Goal: Task Accomplishment & Management: Manage account settings

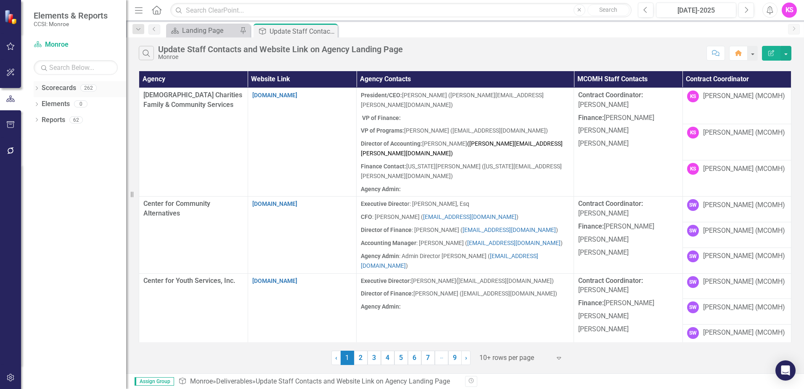
click at [37, 88] on icon "Dropdown" at bounding box center [37, 89] width 6 height 5
click at [42, 105] on icon "Dropdown" at bounding box center [41, 103] width 6 height 5
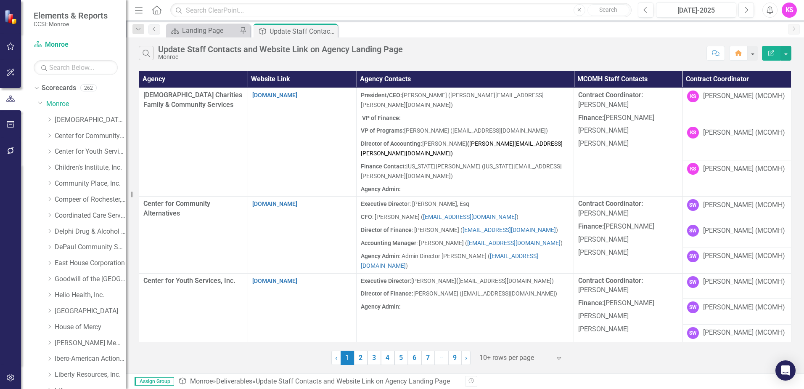
click at [557, 358] on icon "Expand" at bounding box center [559, 357] width 8 height 7
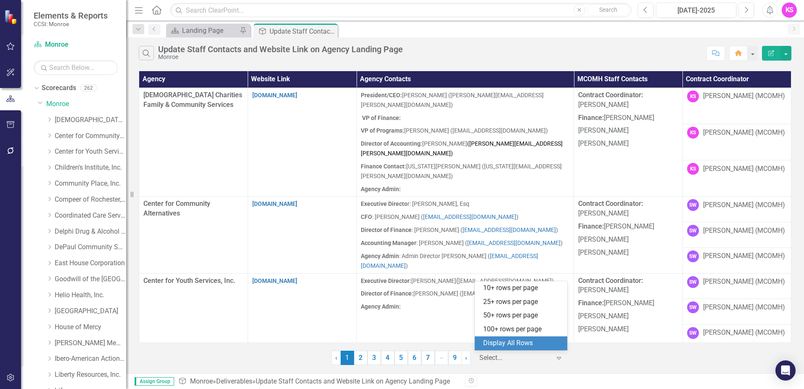
click at [497, 344] on div "Display All Rows" at bounding box center [522, 343] width 79 height 10
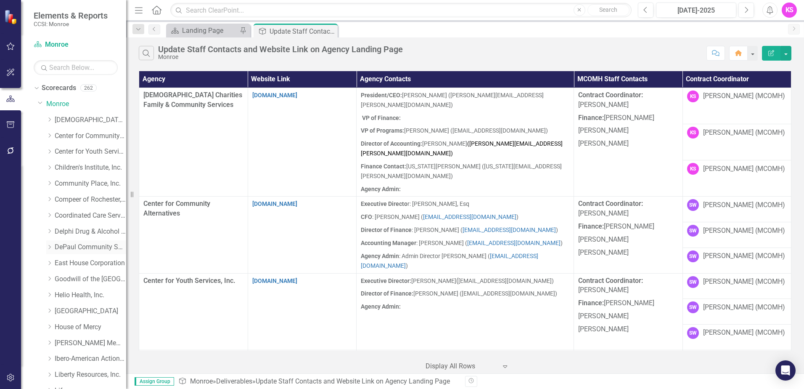
click at [50, 247] on icon at bounding box center [50, 247] width 2 height 4
click at [75, 247] on link "DePaul Community Services, lnc." at bounding box center [91, 247] width 72 height 10
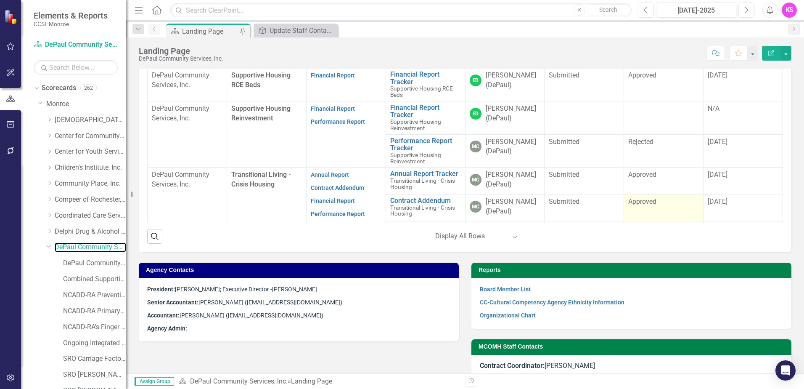
scroll to position [968, 0]
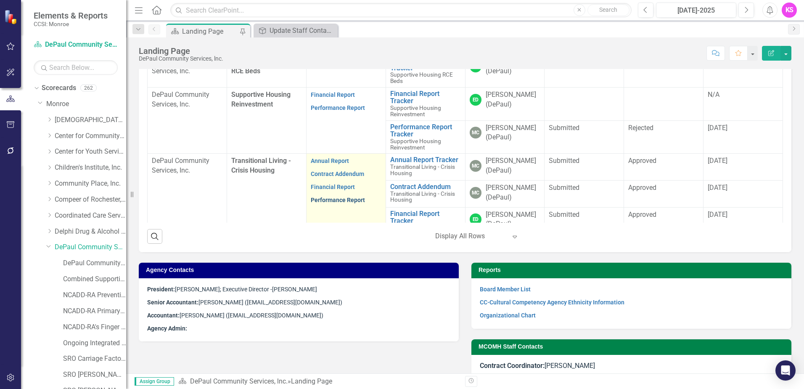
click at [335, 203] on link "Performance Report" at bounding box center [338, 199] width 54 height 7
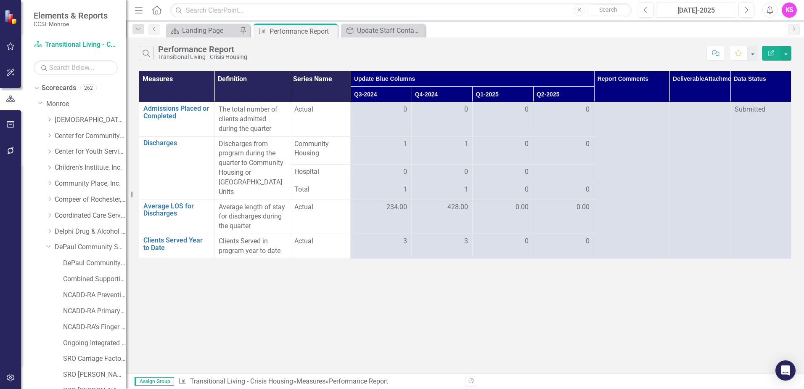
click at [707, 12] on div "[DATE]-2025" at bounding box center [696, 10] width 74 height 10
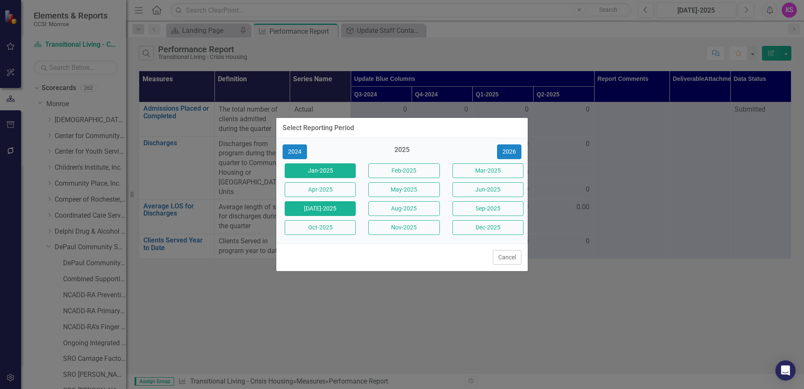
click at [322, 172] on button "Jan-2025" at bounding box center [320, 170] width 71 height 15
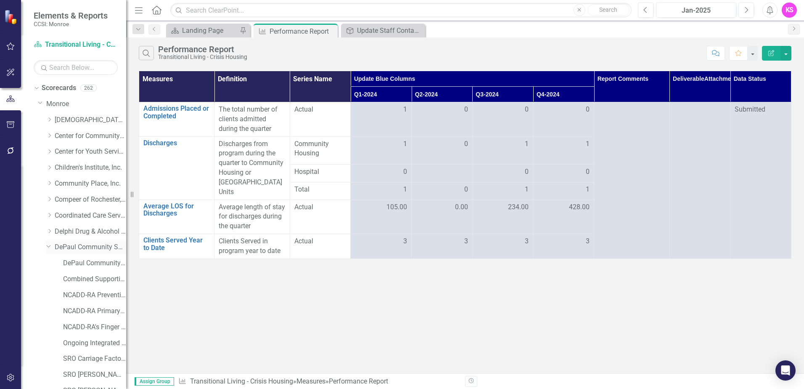
click at [83, 247] on link "DePaul Community Services, lnc." at bounding box center [91, 247] width 72 height 10
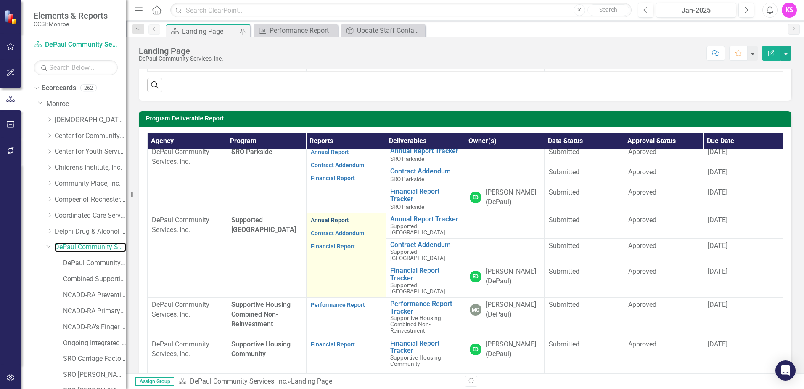
scroll to position [799, 0]
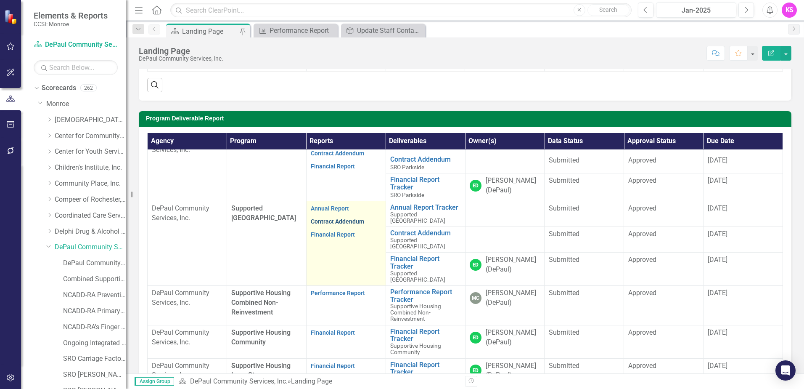
click at [334, 225] on link "Contract Addendum" at bounding box center [337, 221] width 53 height 7
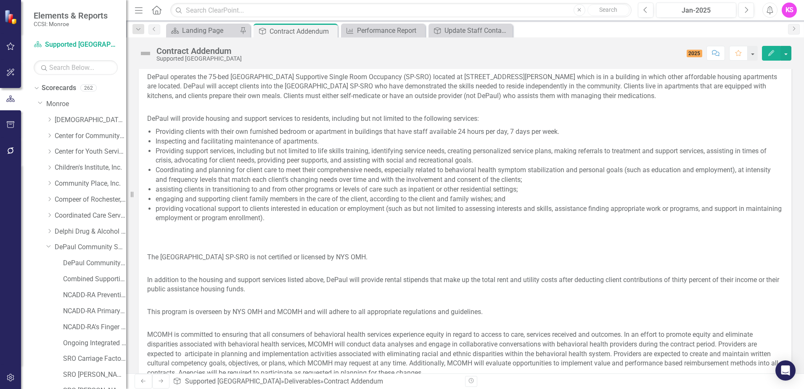
scroll to position [379, 0]
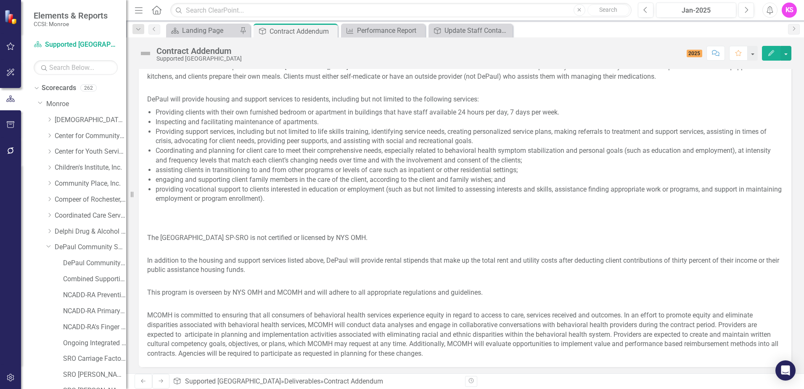
click at [273, 215] on p at bounding box center [465, 211] width 636 height 13
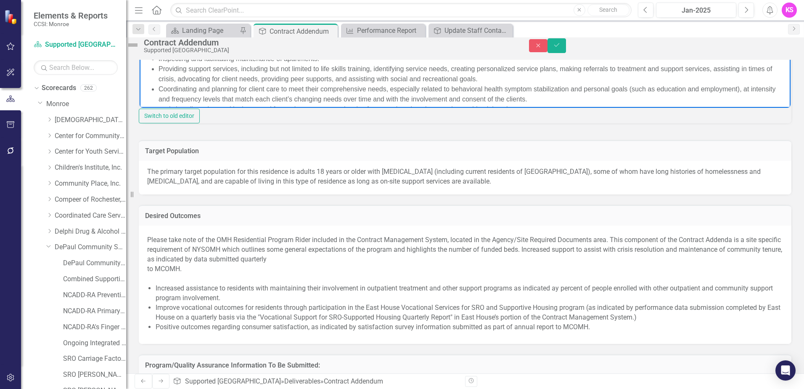
scroll to position [42, 0]
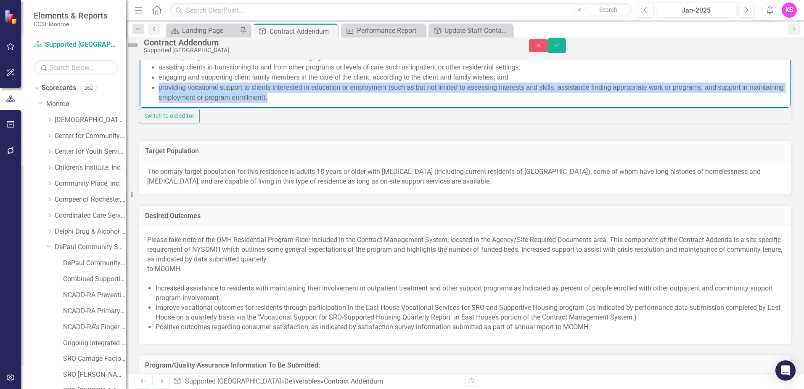
drag, startPoint x: 156, startPoint y: 88, endPoint x: 748, endPoint y: 96, distance: 591.6
click at [748, 96] on ul "Providing clients with their own furnished bedroom or apartment in buildings th…" at bounding box center [465, 52] width 647 height 101
copy li "providing vocational support to clients interested in education or employment (…"
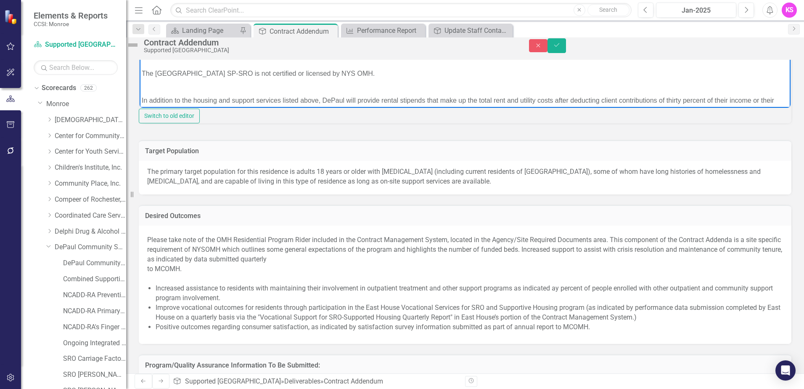
scroll to position [126, 0]
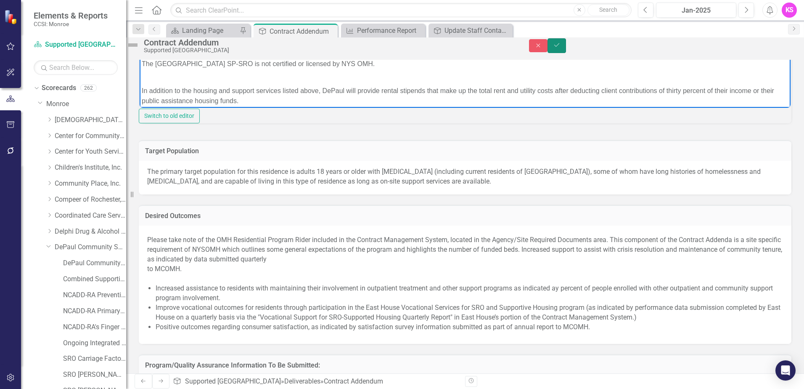
click at [566, 51] on button "Save" at bounding box center [557, 45] width 19 height 15
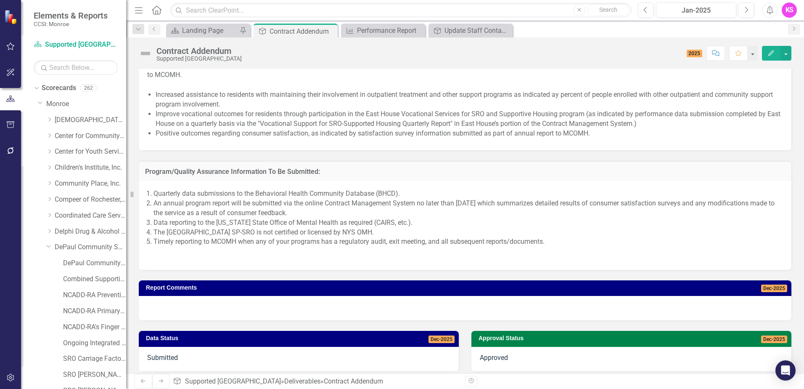
scroll to position [816, 0]
